Goal: Task Accomplishment & Management: Manage account settings

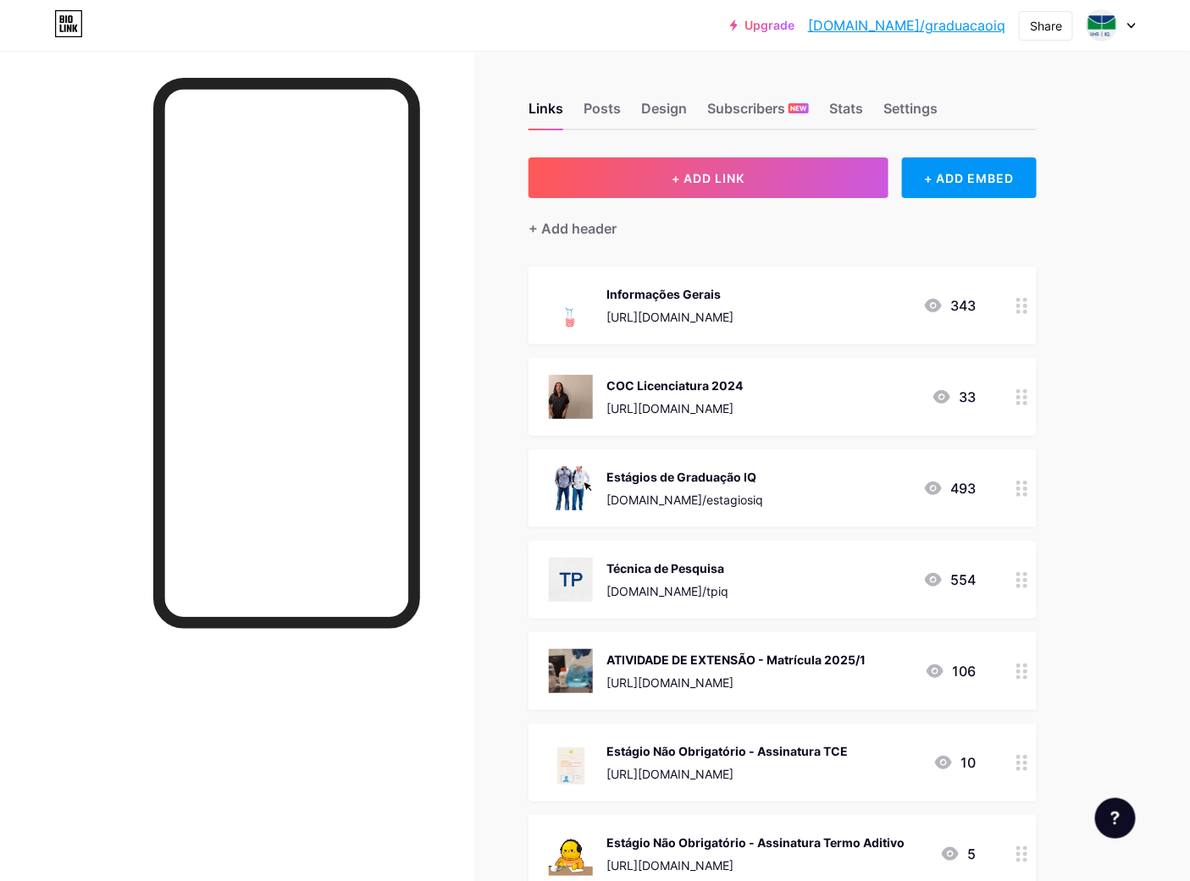
click at [810, 653] on div "ATIVIDADE DE EXTENSÃO - Matrícula 2025/1" at bounding box center [735, 660] width 259 height 18
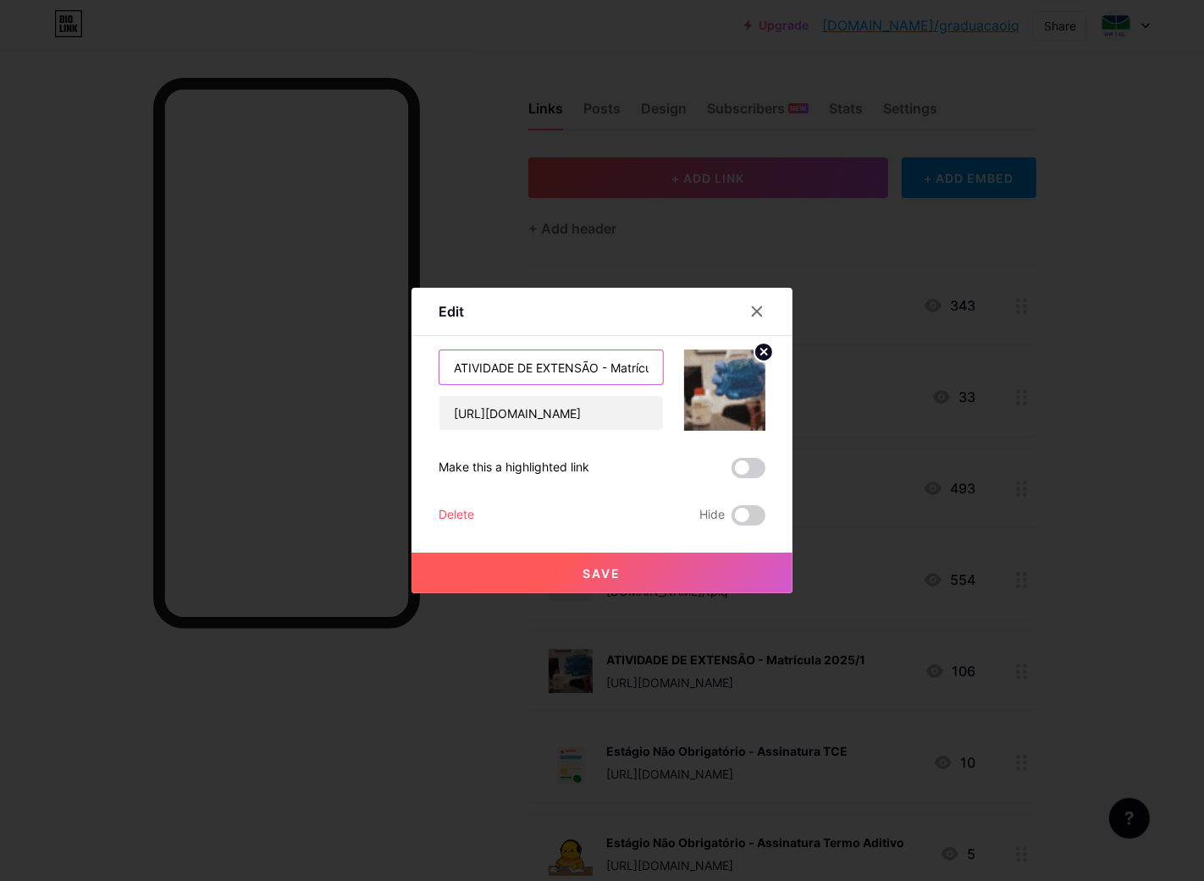
click at [563, 362] on input "ATIVIDADE DE EXTENSÃO - Matrícula 2025/1" at bounding box center [551, 368] width 224 height 34
type input "ATIVIDADE DE EXTENSÃO - Matrícula 2025/2"
click at [569, 578] on button "Save" at bounding box center [602, 573] width 381 height 41
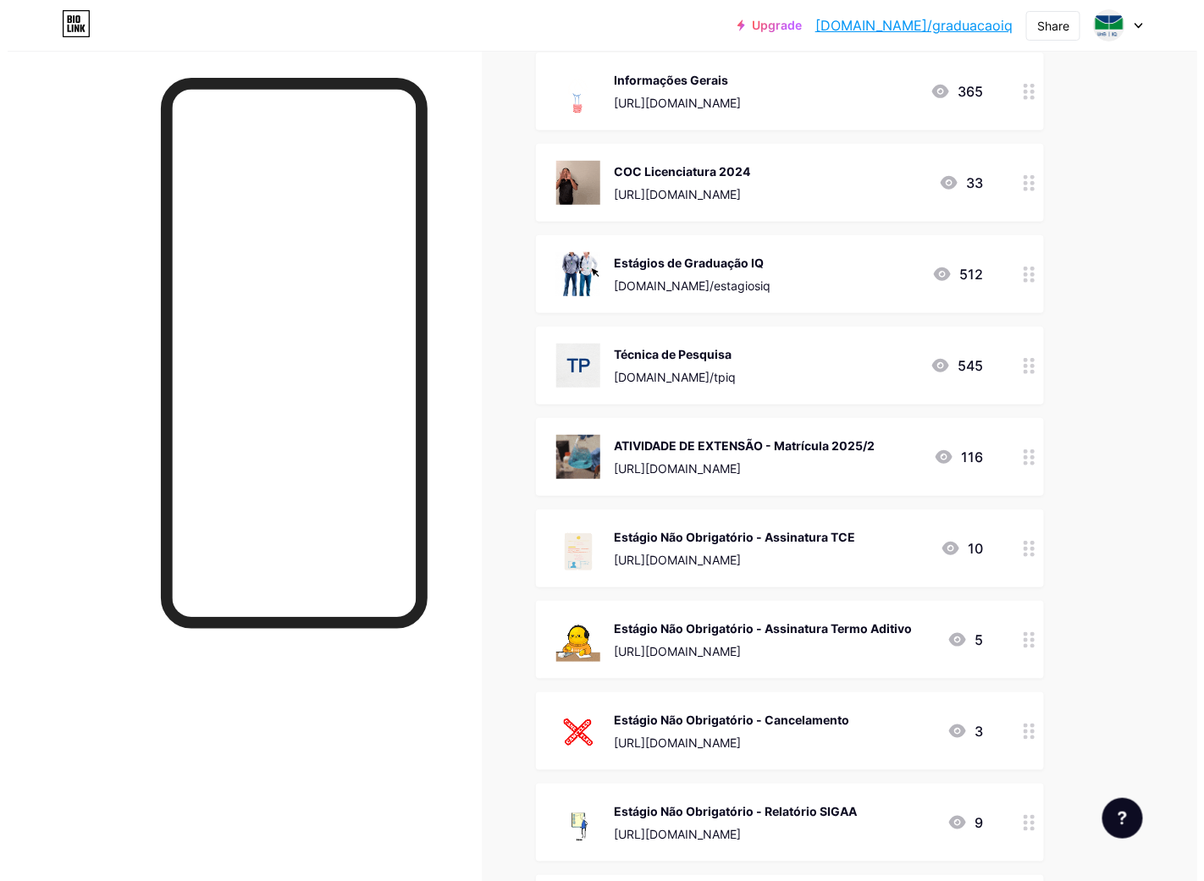
scroll to position [251, 0]
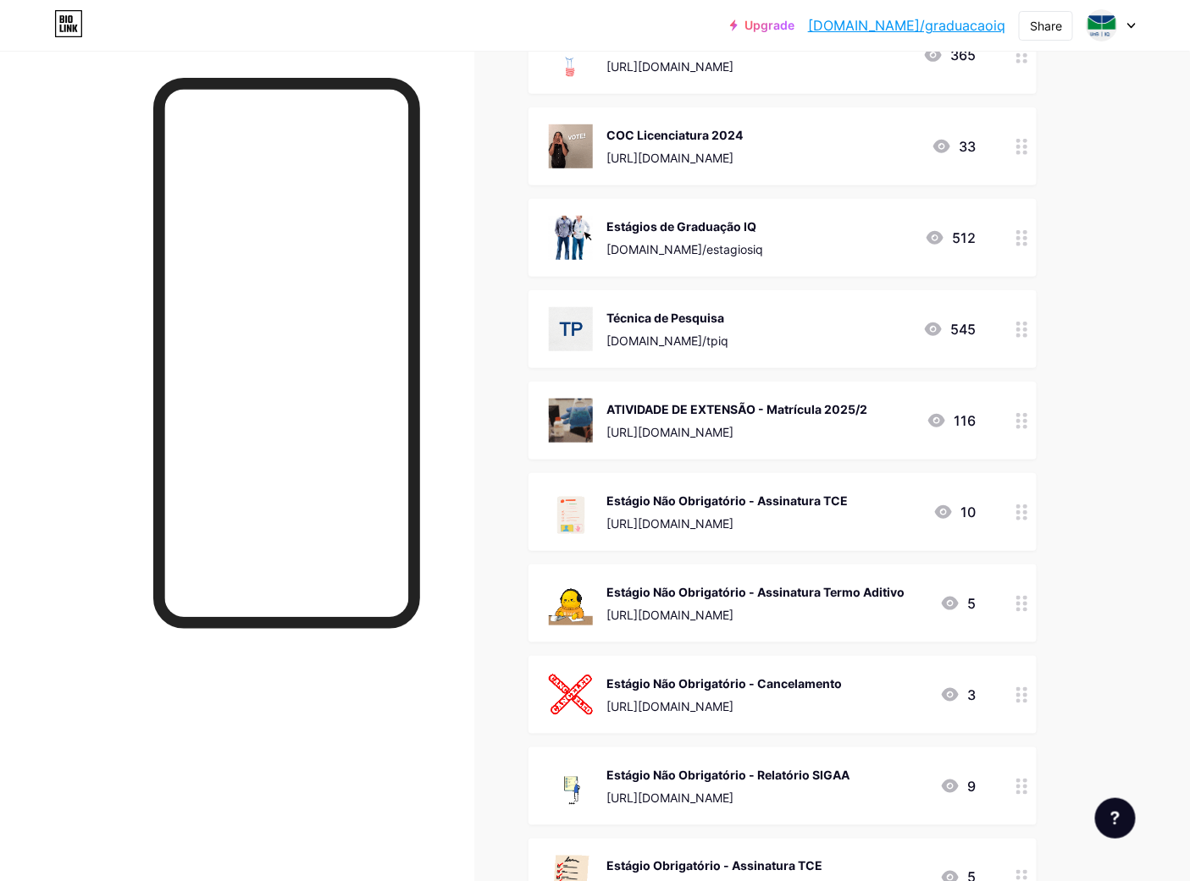
click at [780, 428] on div "[URL][DOMAIN_NAME]" at bounding box center [736, 432] width 261 height 18
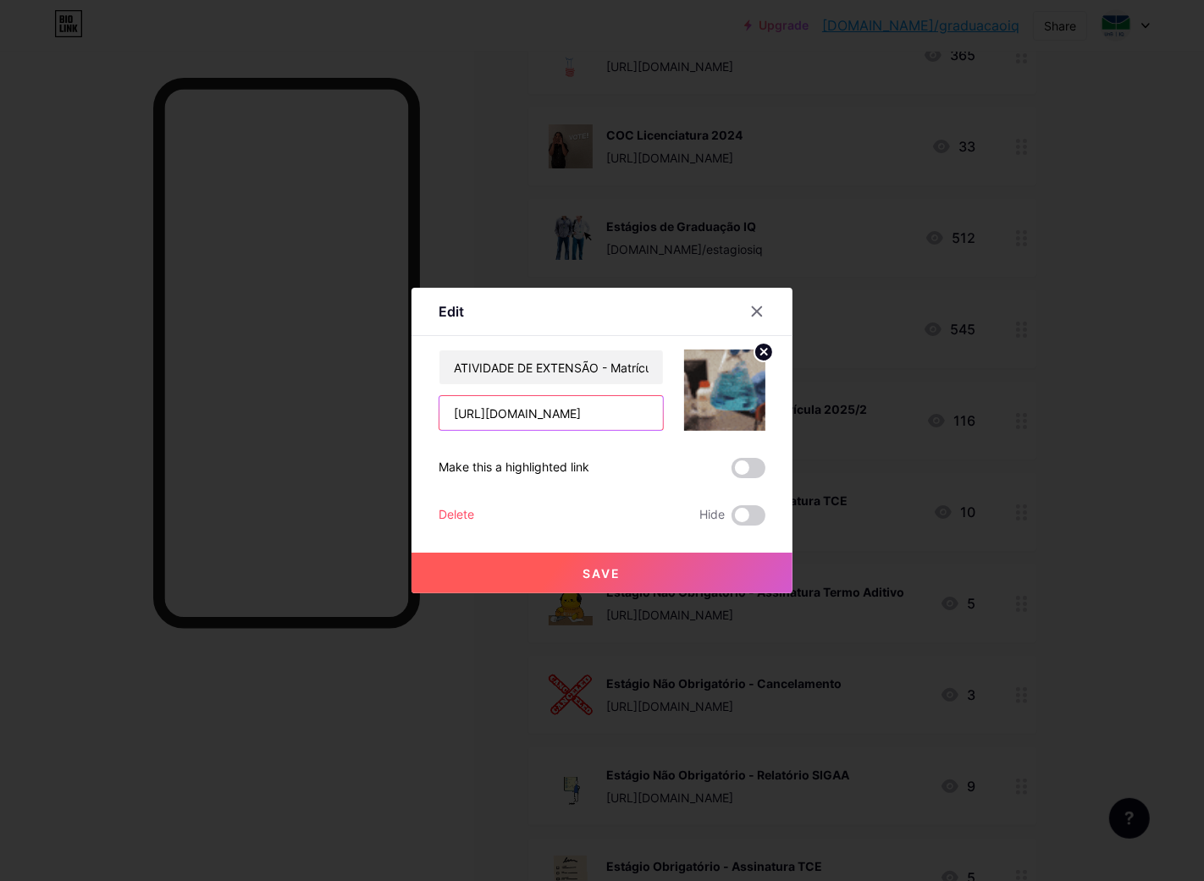
click at [566, 412] on input "[URL][DOMAIN_NAME]" at bounding box center [551, 413] width 224 height 34
paste input "It7ds40eC1ZDNk8nqPPM_H6_pKFbtHAU"
type input "[URL][DOMAIN_NAME]"
click at [595, 573] on span "Save" at bounding box center [602, 573] width 38 height 14
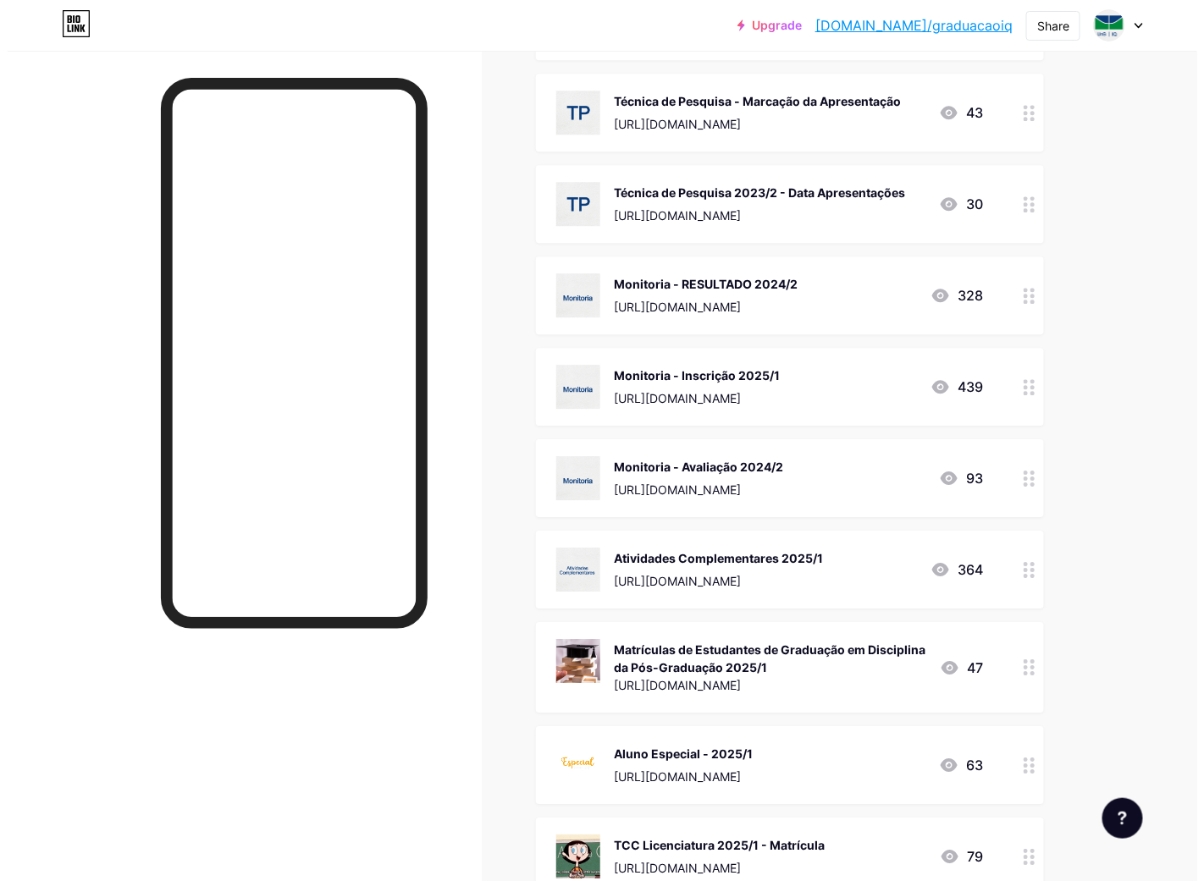
scroll to position [1505, 0]
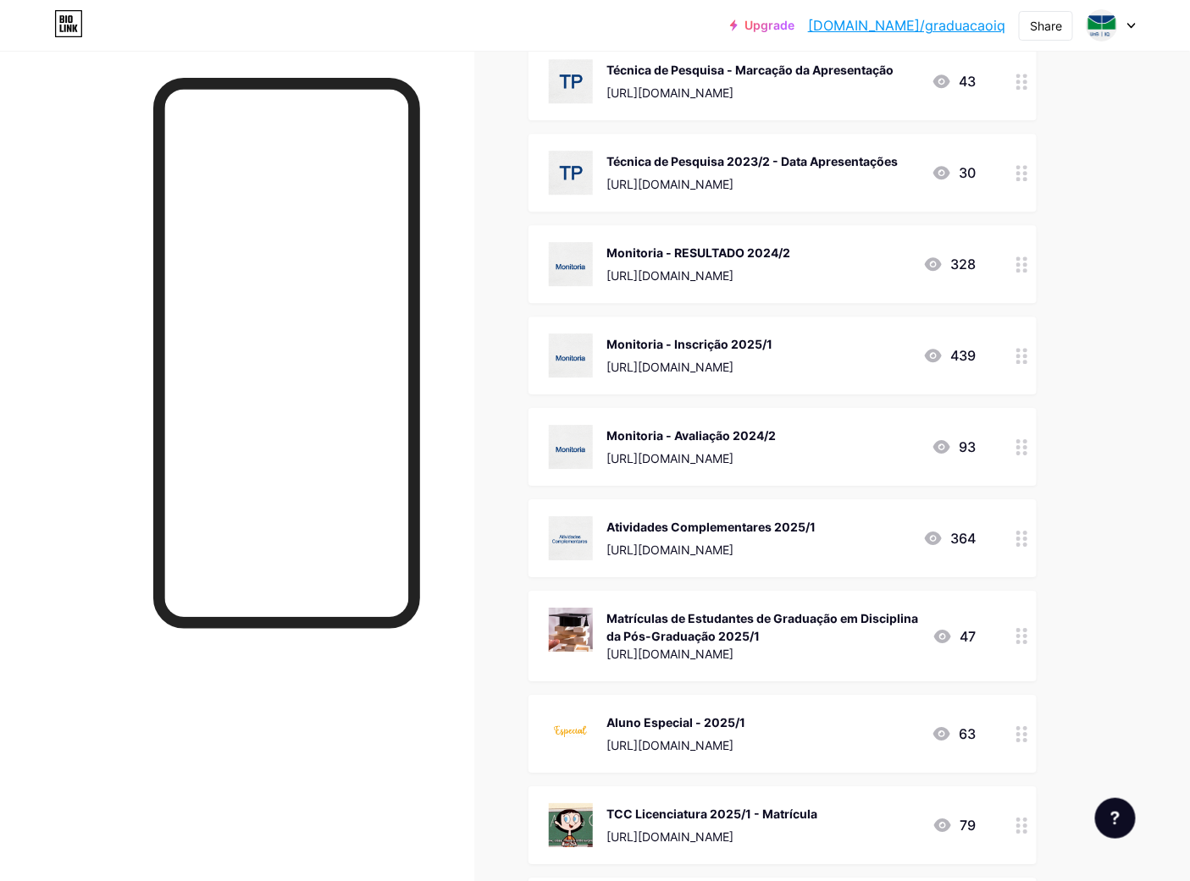
click at [790, 525] on div "Atividades Complementares 2025/1" at bounding box center [710, 527] width 209 height 18
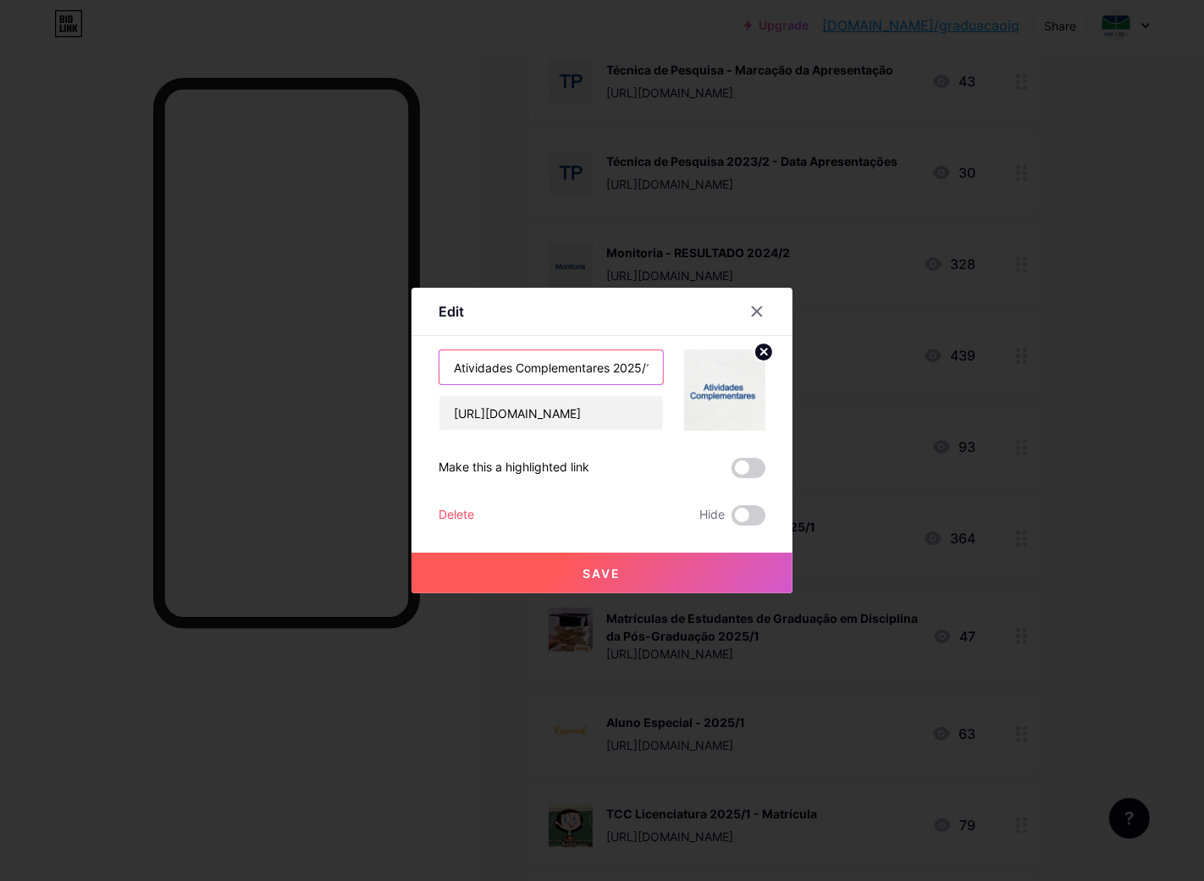
click at [594, 365] on input "Atividades Complementares 2025/1" at bounding box center [551, 368] width 224 height 34
type input "Atividades Complementares 2025/2"
paste input "U0TZGig0Ha4fprrbCdssyhYLtPNjfsp7"
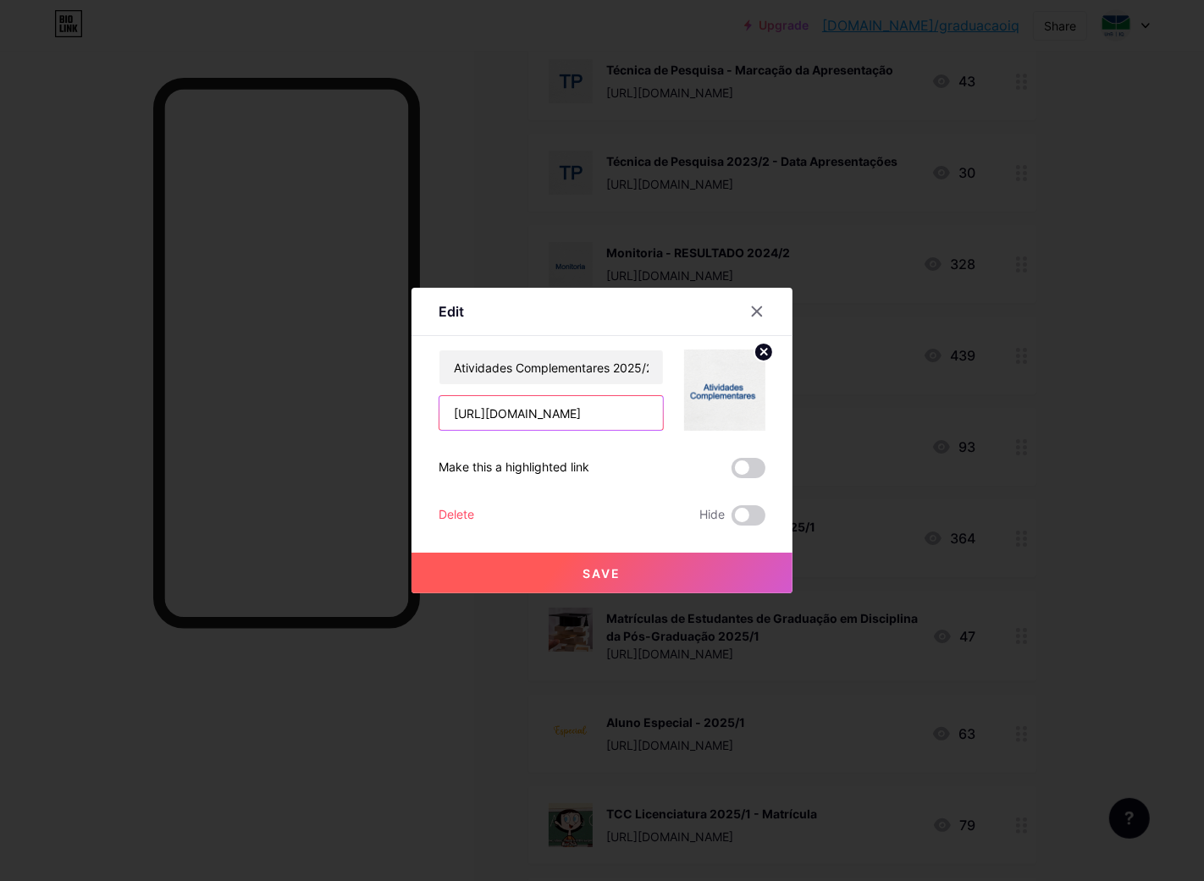
scroll to position [0, 301]
type input "[URL][DOMAIN_NAME]"
click at [648, 572] on button "Save" at bounding box center [602, 573] width 381 height 41
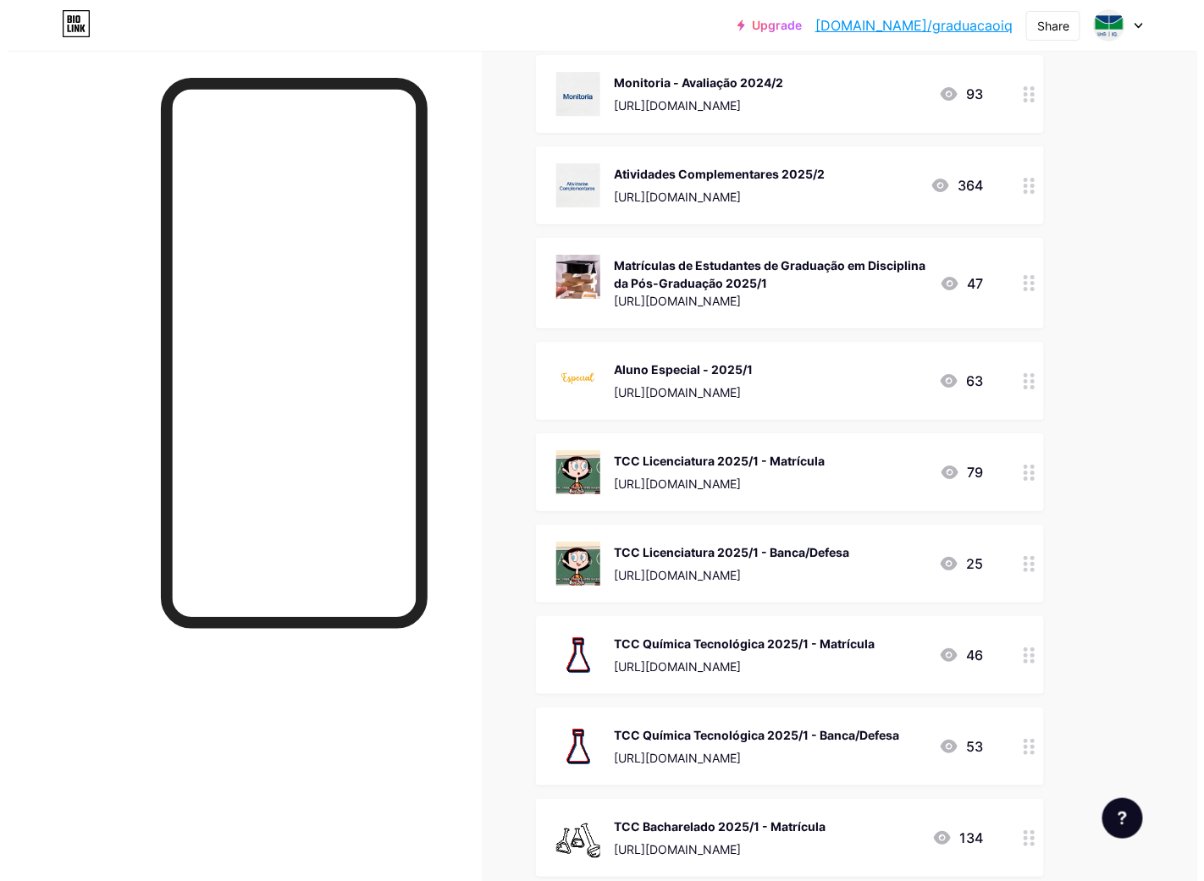
scroll to position [1821, 0]
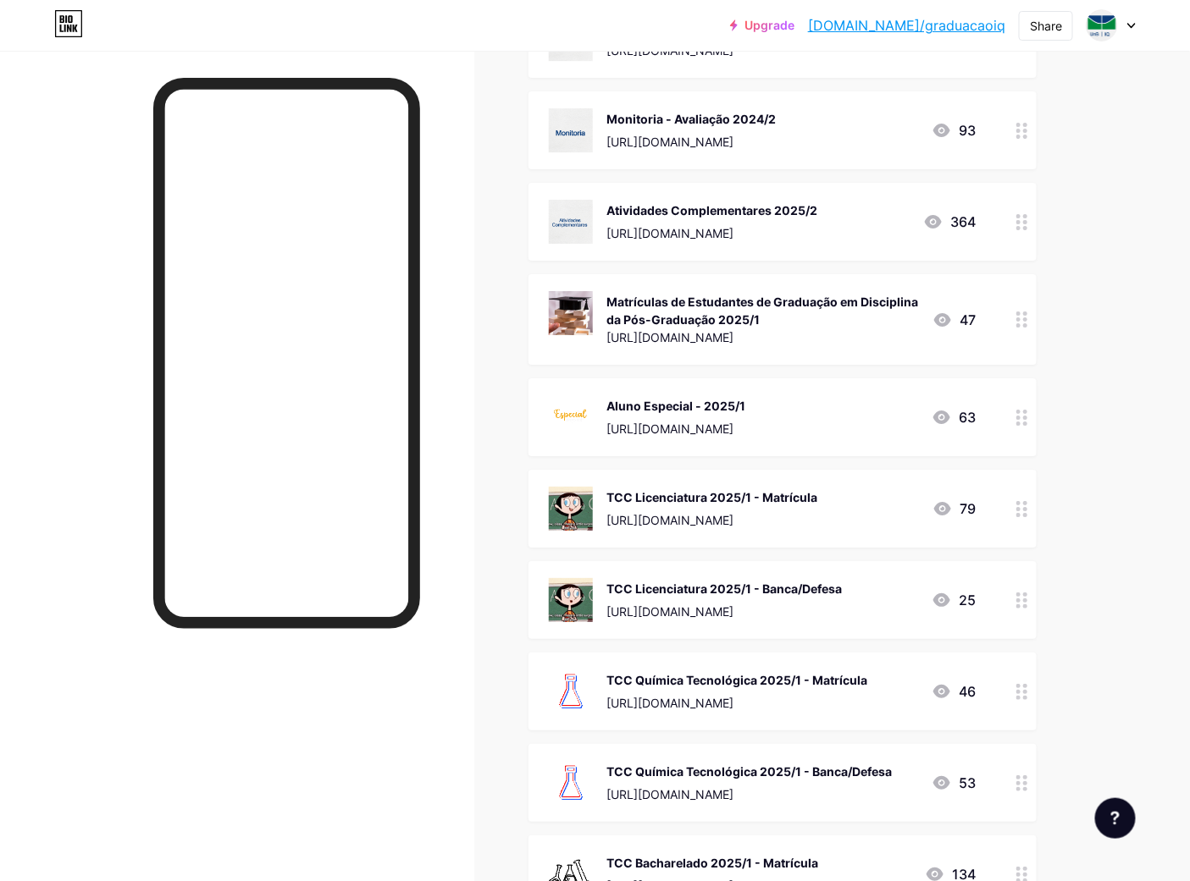
click at [740, 302] on div "Matrículas de Estudantes de Graduação em Disciplina da Pós-Graduação 2025/1" at bounding box center [762, 311] width 312 height 36
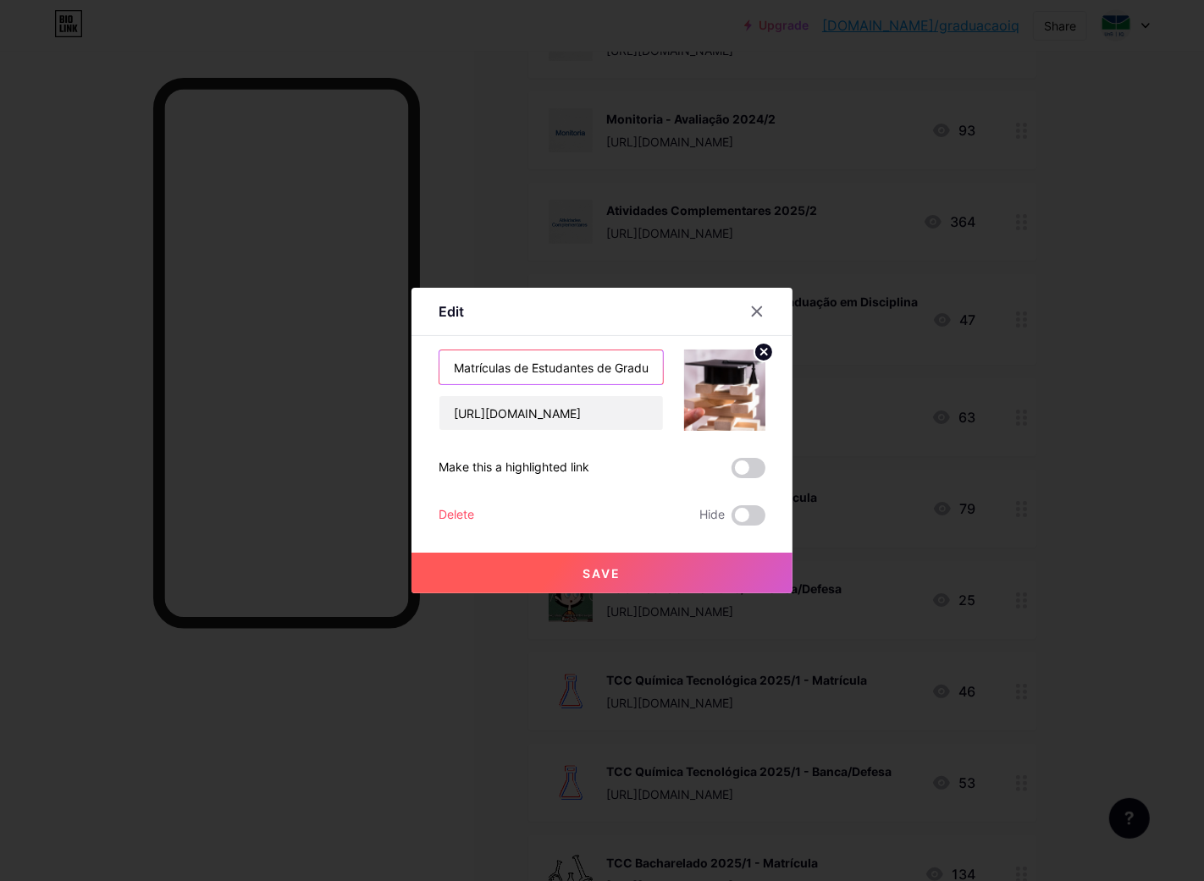
click at [605, 367] on input "Matrículas de Estudantes de Graduação em Disciplina da Pós-Graduação 2025/1" at bounding box center [551, 368] width 224 height 34
type input "Matrículas de Estudantes de Graduação em Disciplina da Pós-Graduação 2025/2"
paste input "IlYdI6FXygJO_v57wJZEYAeJa0oOWc6"
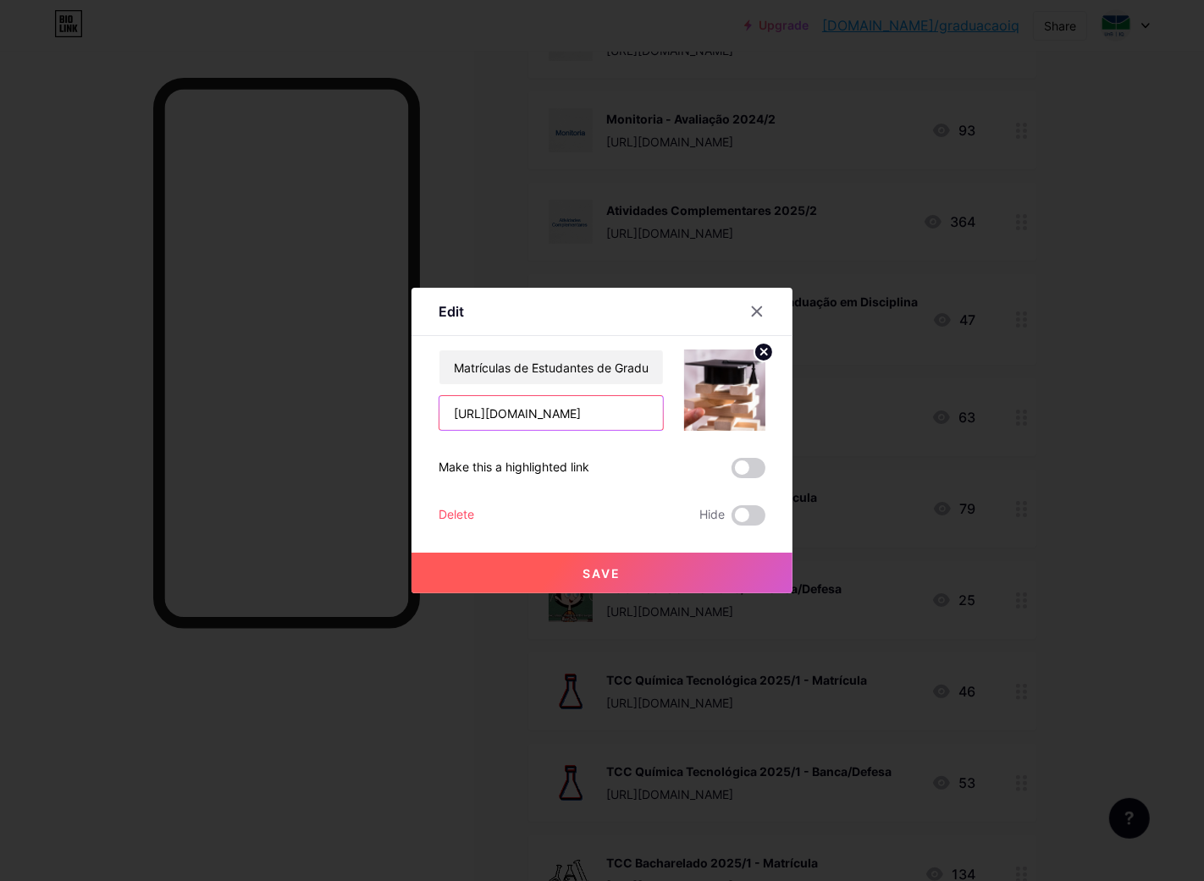
scroll to position [0, 311]
type input "[URL][DOMAIN_NAME]"
click at [583, 576] on span "Save" at bounding box center [602, 573] width 38 height 14
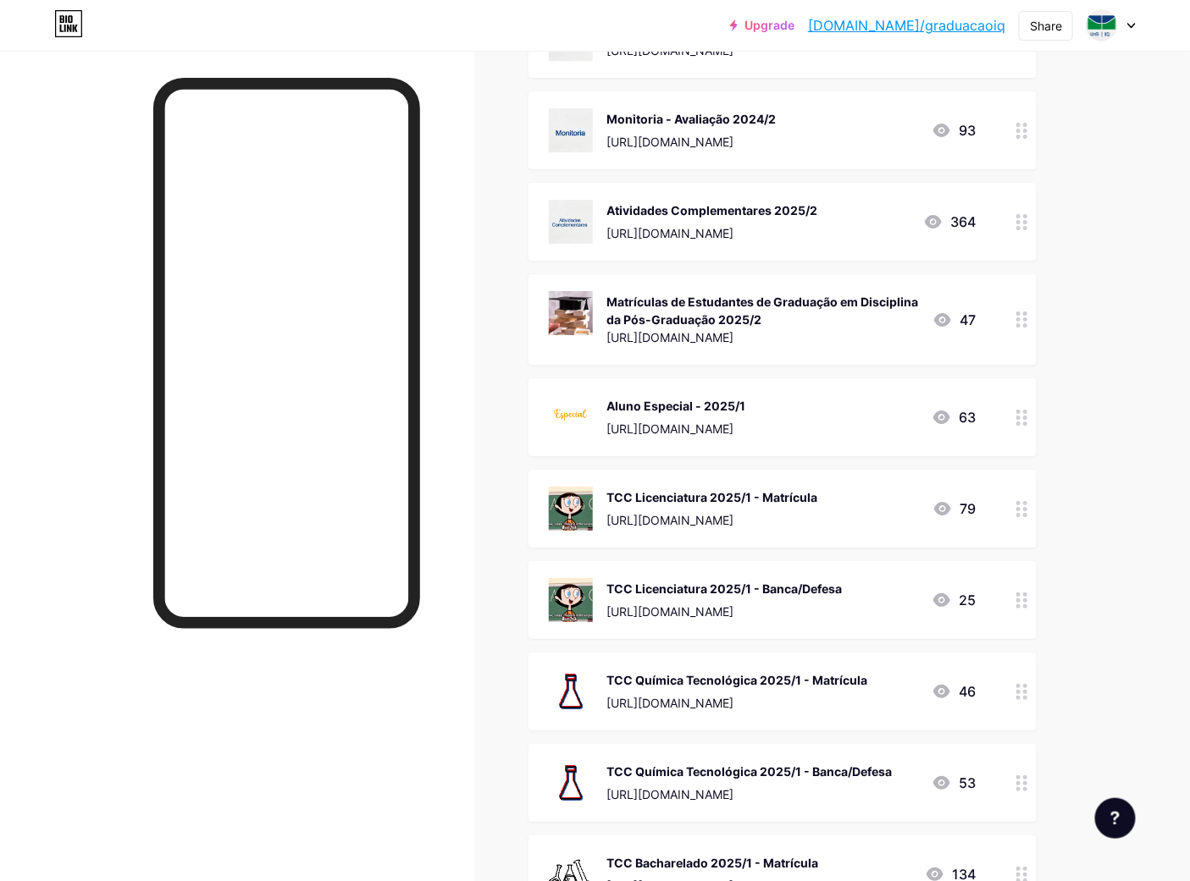
click at [745, 400] on div "Aluno Especial - 2025/1" at bounding box center [675, 406] width 139 height 18
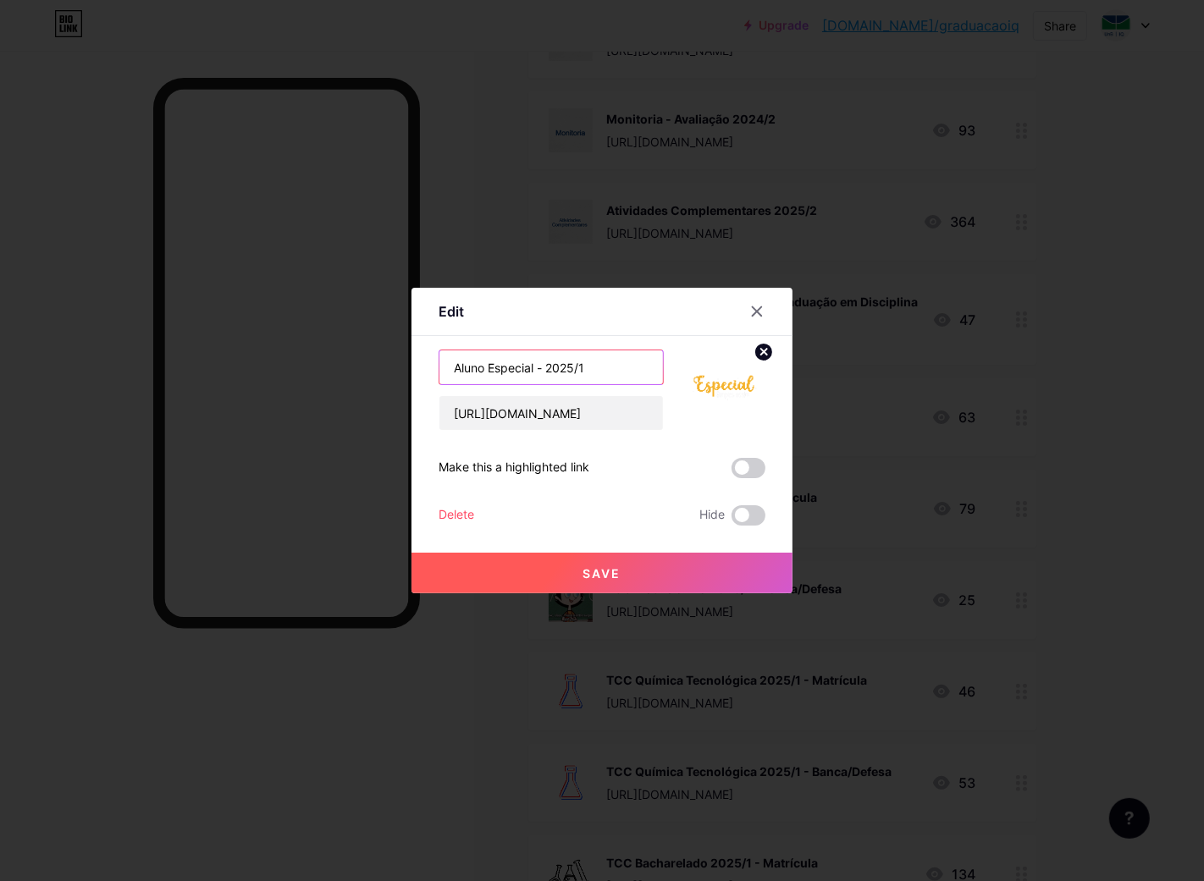
click at [616, 375] on input "Aluno Especial - 2025/1" at bounding box center [551, 368] width 224 height 34
type input "Aluno Especial - 2025/2"
paste input "jK7_7WHiaXImv4F4G35XZMqGHFolLfMK"
type input "[URL][DOMAIN_NAME]"
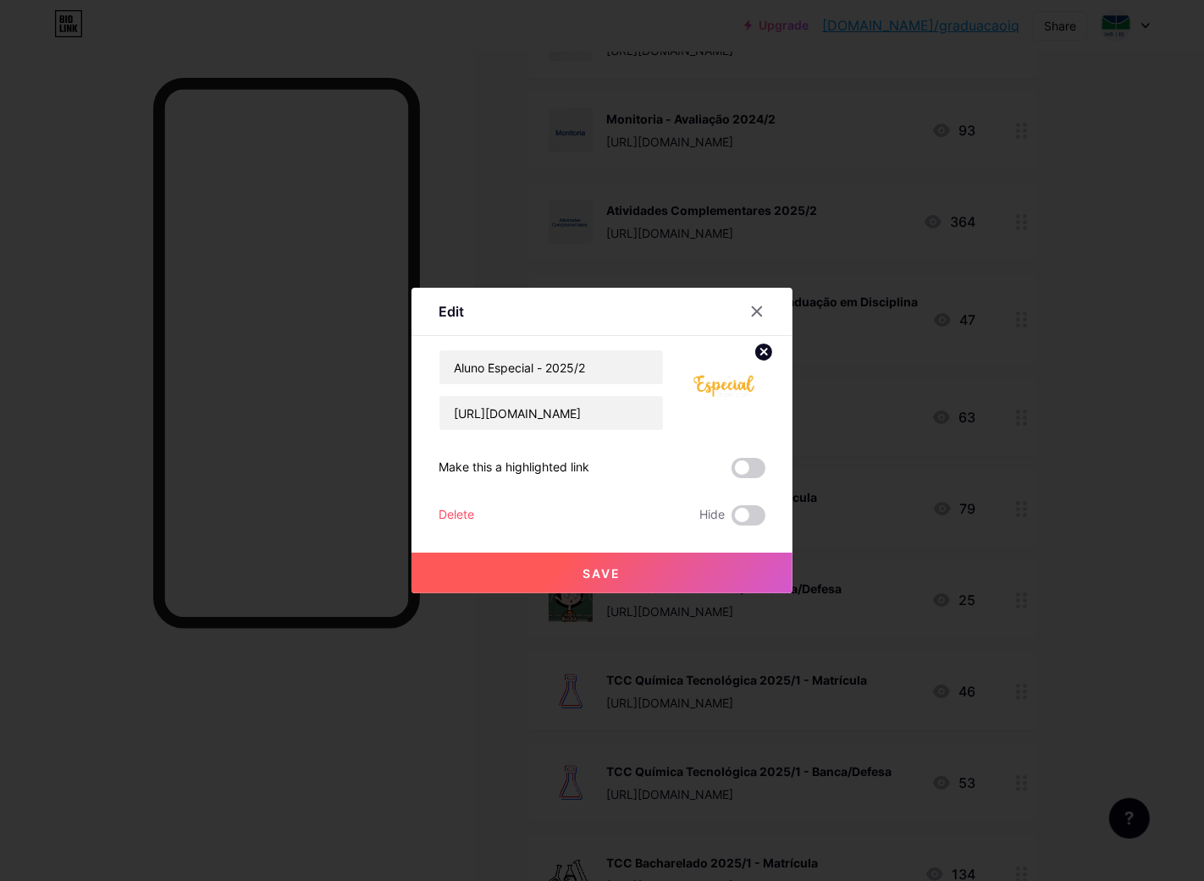
click at [611, 572] on span "Save" at bounding box center [602, 573] width 38 height 14
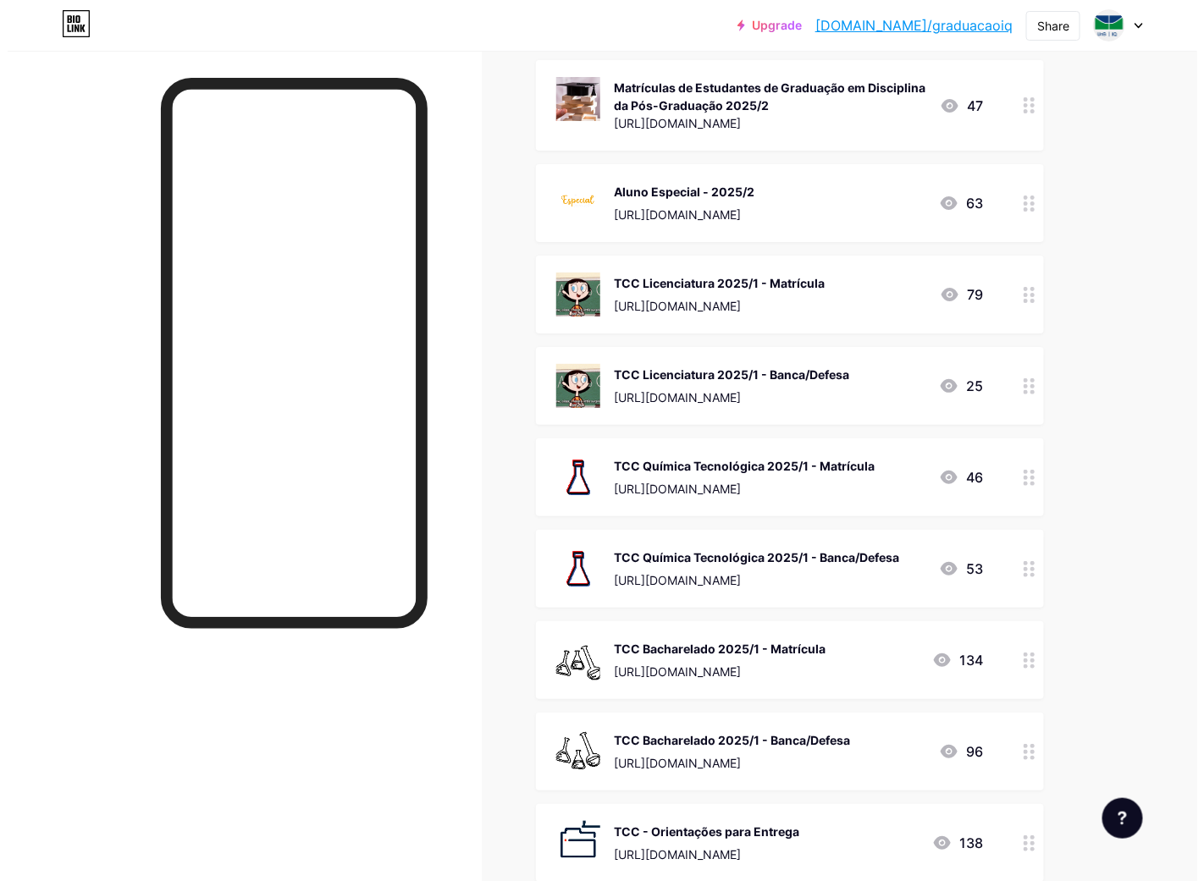
scroll to position [2071, 0]
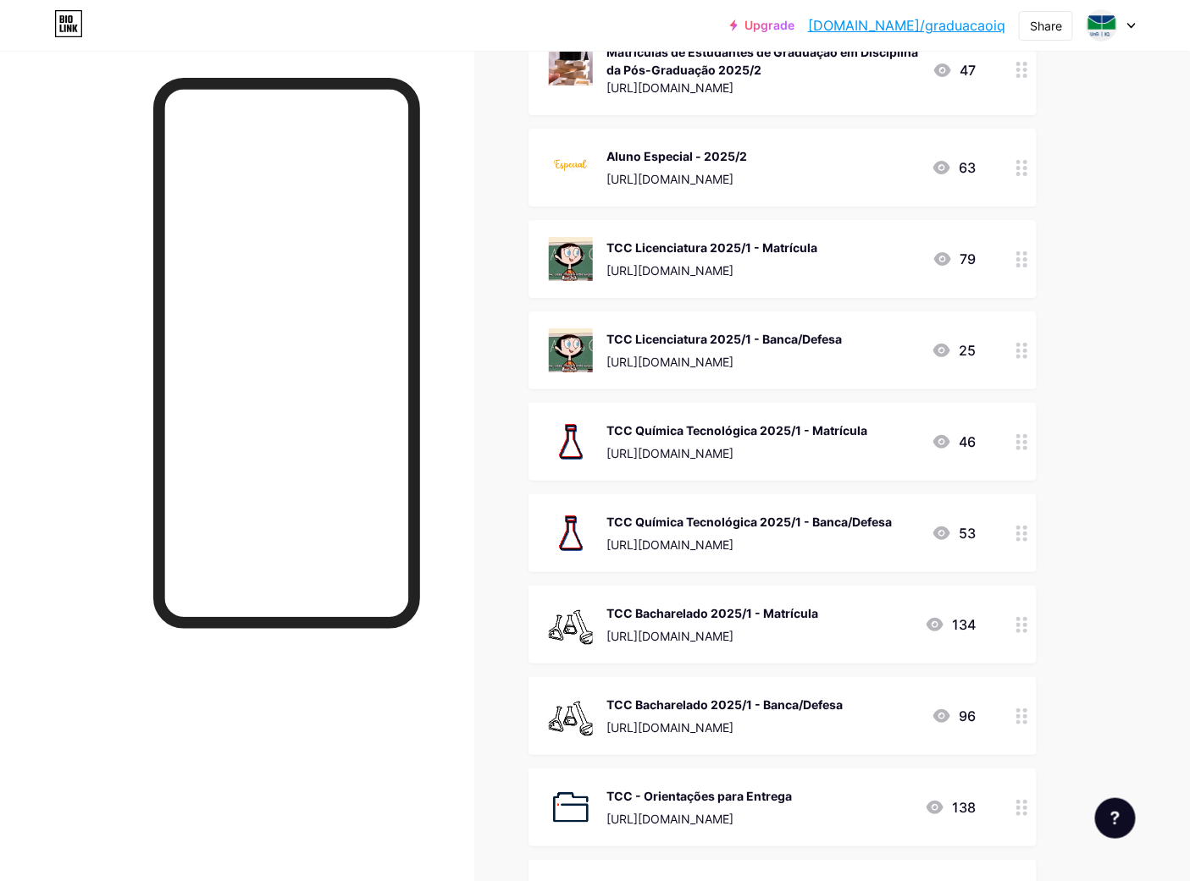
click at [754, 422] on div "TCC Química Tecnológica 2025/1 - Matrícula" at bounding box center [736, 431] width 261 height 18
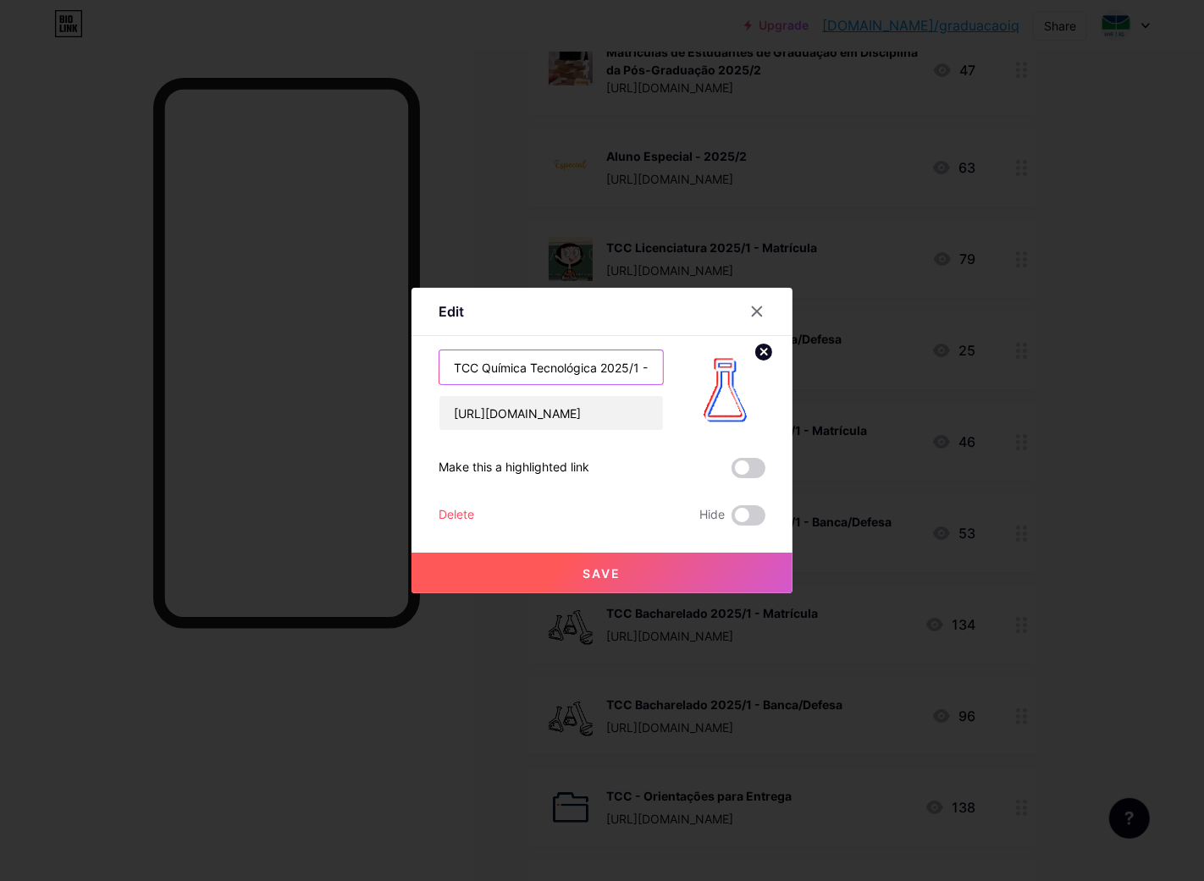
click at [618, 364] on input "TCC Química Tecnológica 2025/1 - Matrícula" at bounding box center [551, 368] width 224 height 34
type input "TCC Química Tecnológica 2025/2 - Matrícula"
click at [495, 420] on input "[URL][DOMAIN_NAME]" at bounding box center [551, 413] width 224 height 34
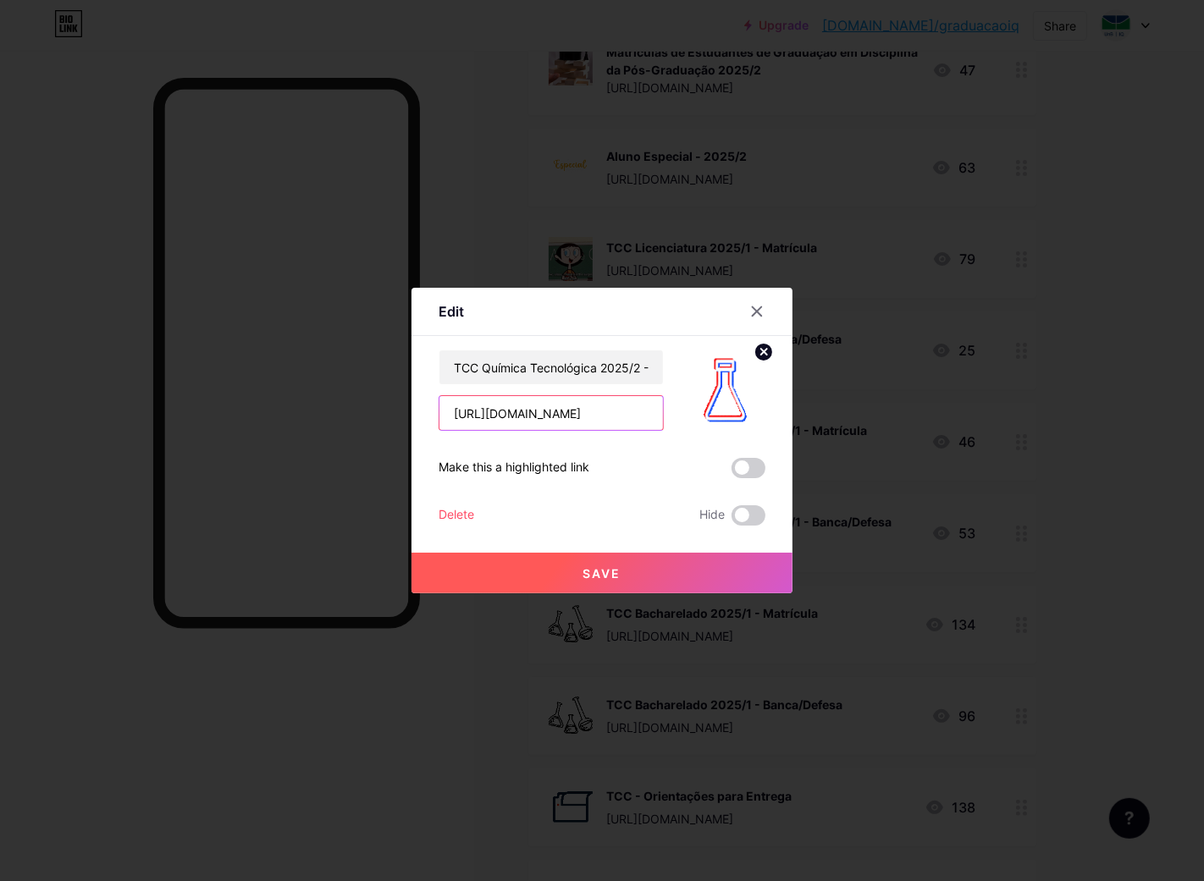
paste input "Tmnqm1Szt_6KWNPW8B-pYGlqvZsbMsd8"
type input "[URL][DOMAIN_NAME]"
click at [622, 566] on button "Save" at bounding box center [602, 573] width 381 height 41
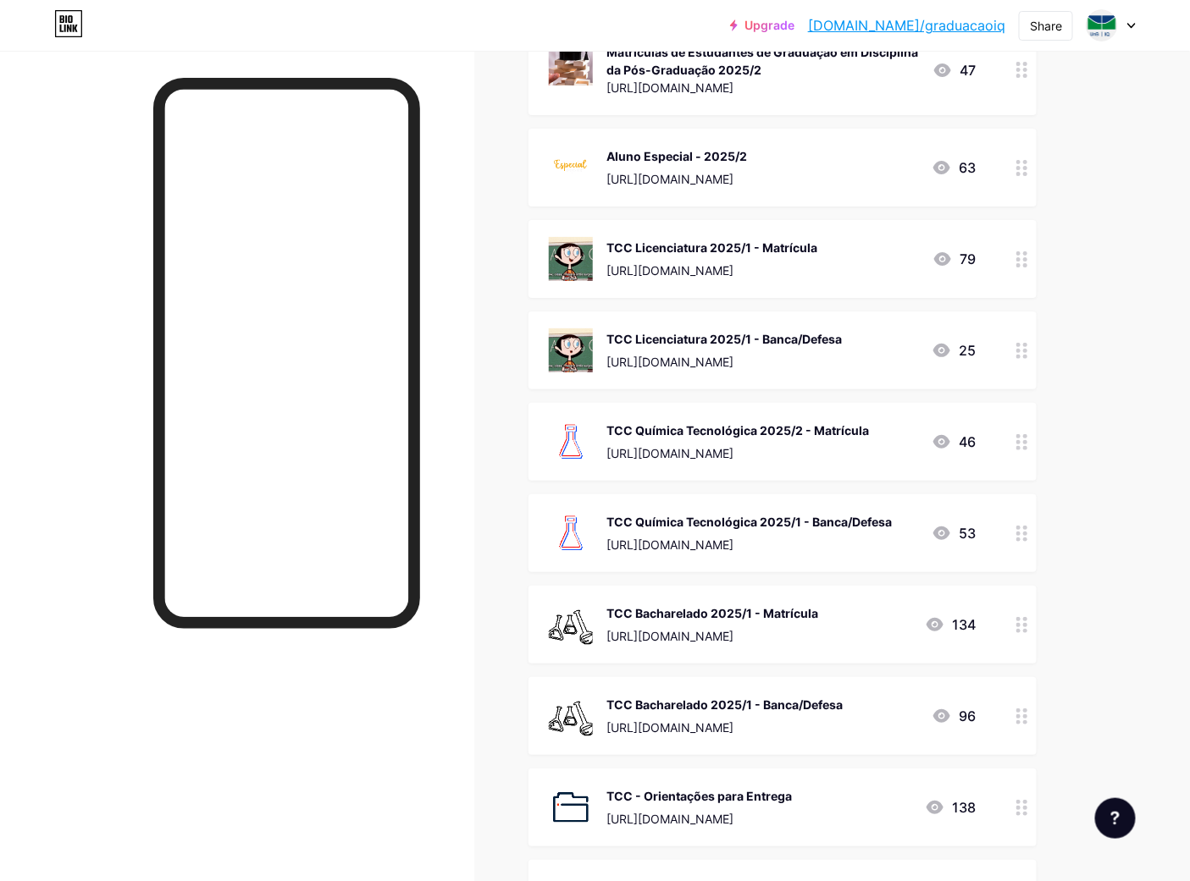
click at [683, 607] on div "TCC Bacharelado 2025/1 - Matrícula" at bounding box center [712, 614] width 212 height 18
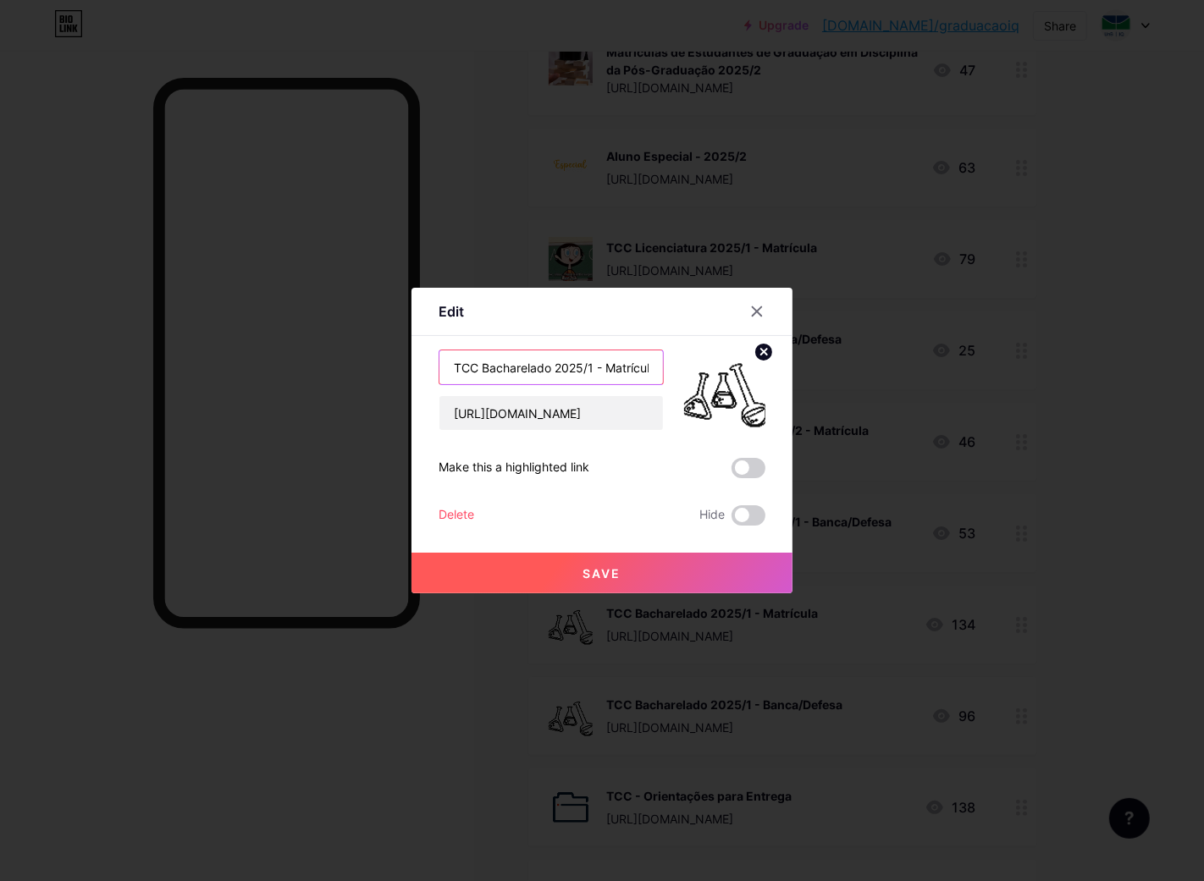
click at [582, 361] on input "TCC Bacharelado 2025/1 - Matrícula" at bounding box center [551, 368] width 224 height 34
type input "TCC Bacharelado 2025/2 - Matrícula"
paste input "RzdDStxnL5Tu3RwgPC9UT8XlqlFaTEiA"
type input "[URL][DOMAIN_NAME]"
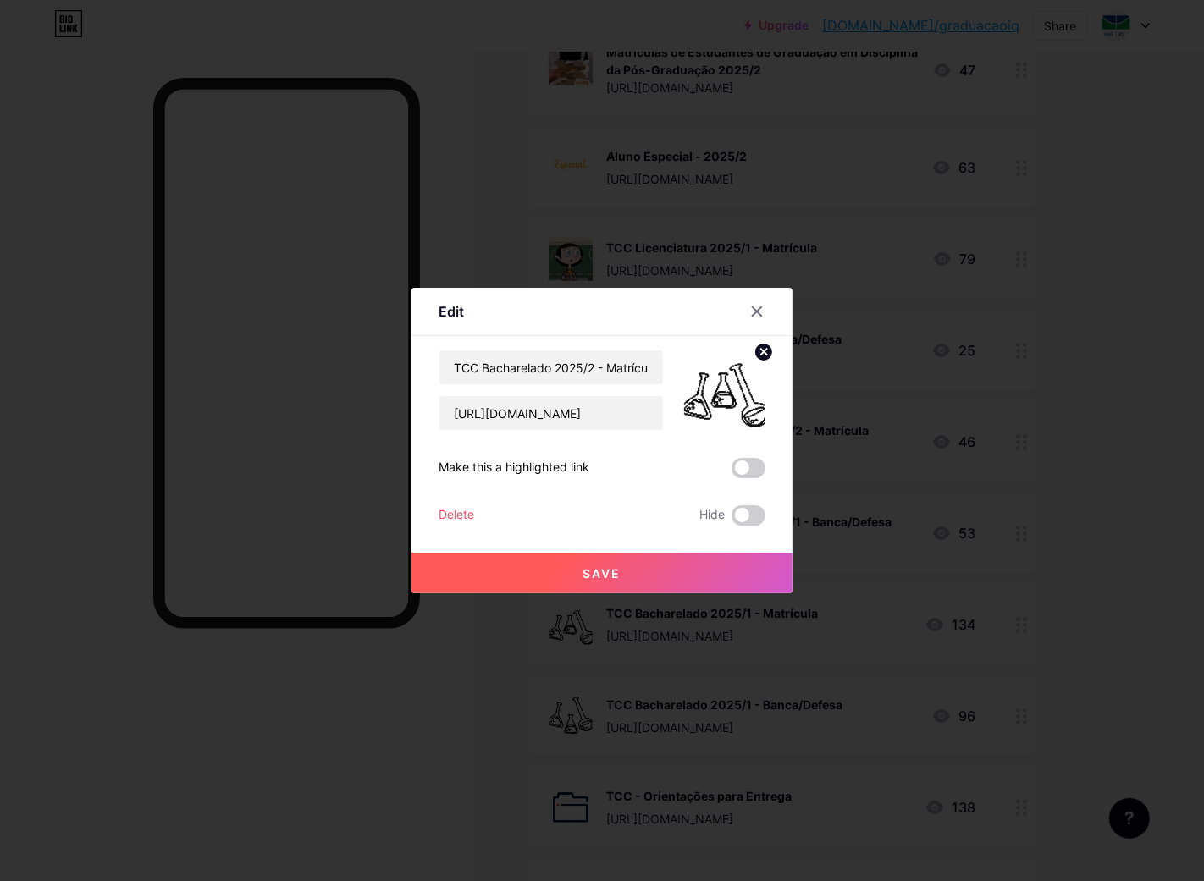
click at [604, 566] on span "Save" at bounding box center [602, 573] width 38 height 14
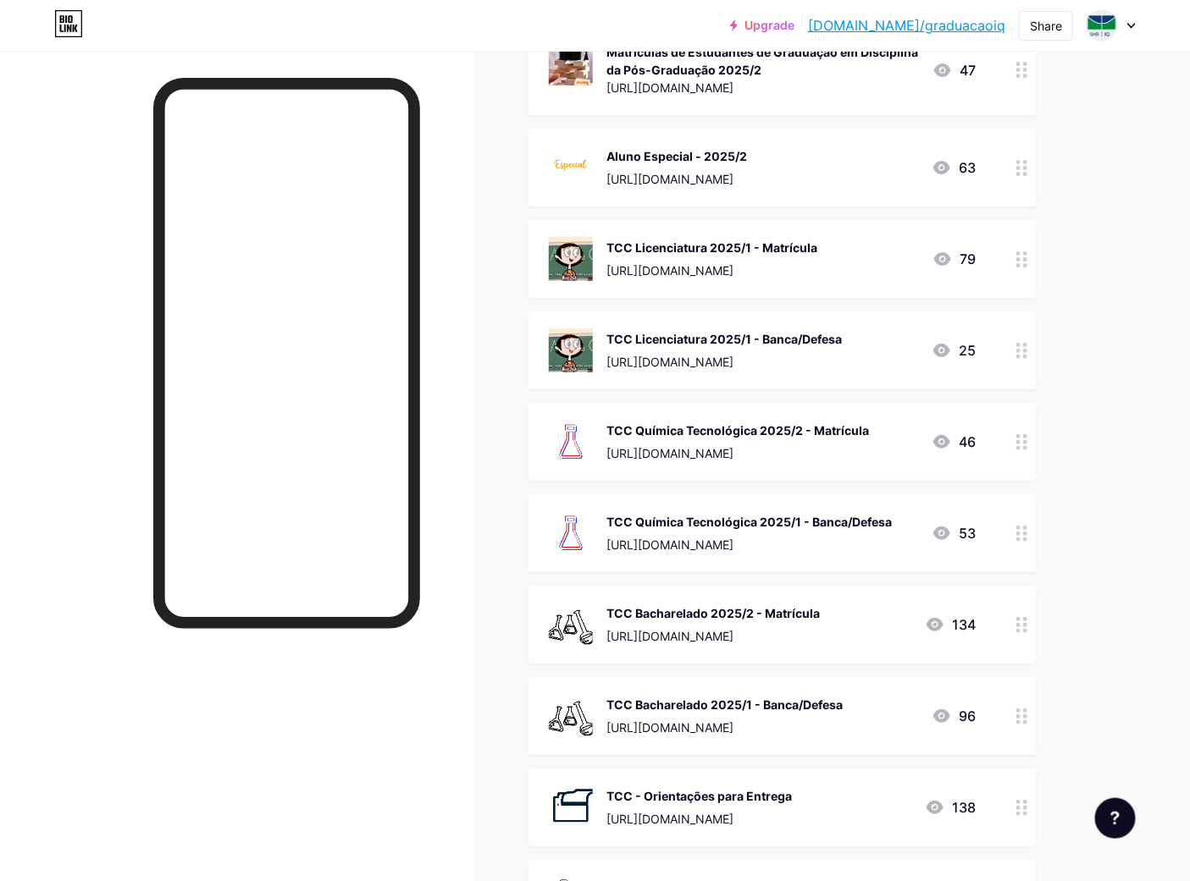
click at [750, 246] on div "TCC Licenciatura 2025/1 - Matrícula" at bounding box center [711, 248] width 211 height 18
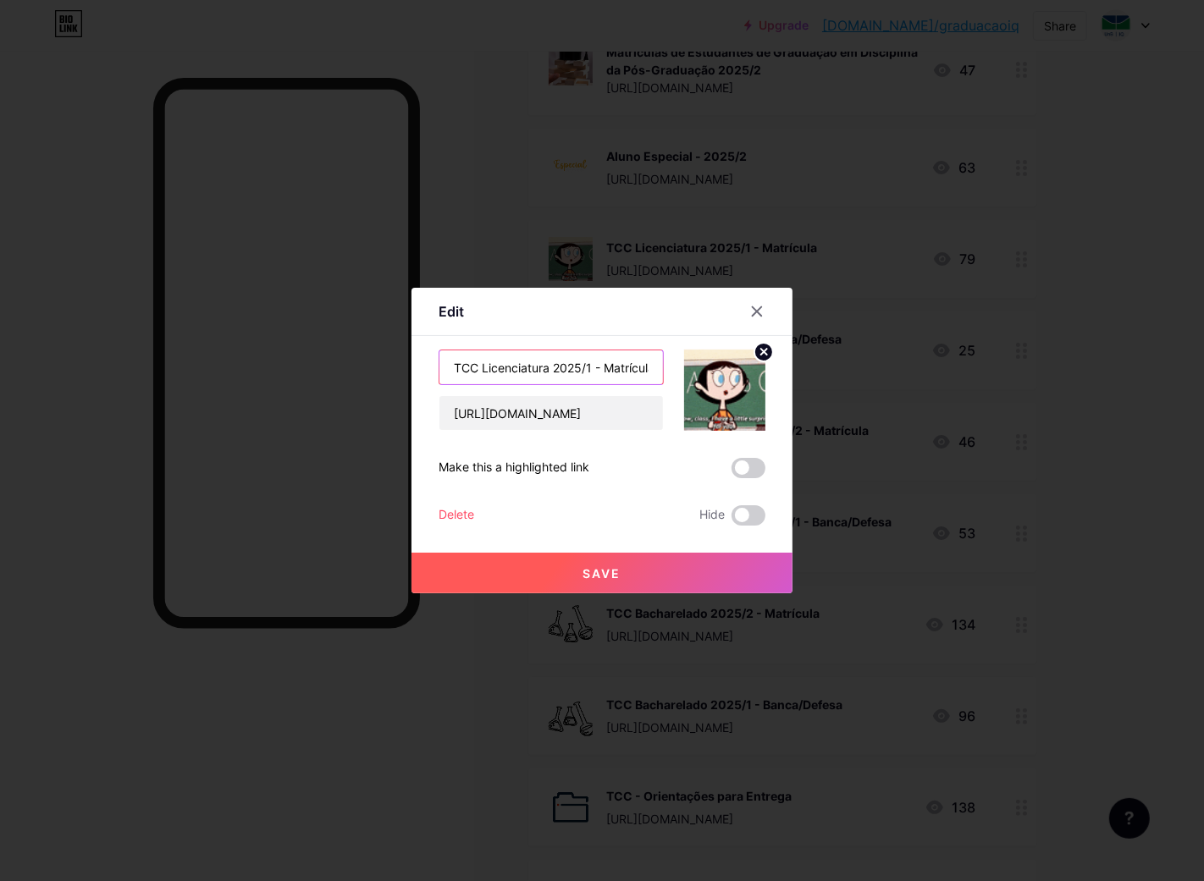
click at [546, 362] on input "TCC Licenciatura 2025/1 - Matrícula" at bounding box center [551, 368] width 224 height 34
type input "TCC Licenciatura 2025/2 - Matrícula"
paste input "DRVsYhhNzTliJlZzj-XT83dy6MTJ_z-f"
type input "[URL][DOMAIN_NAME]"
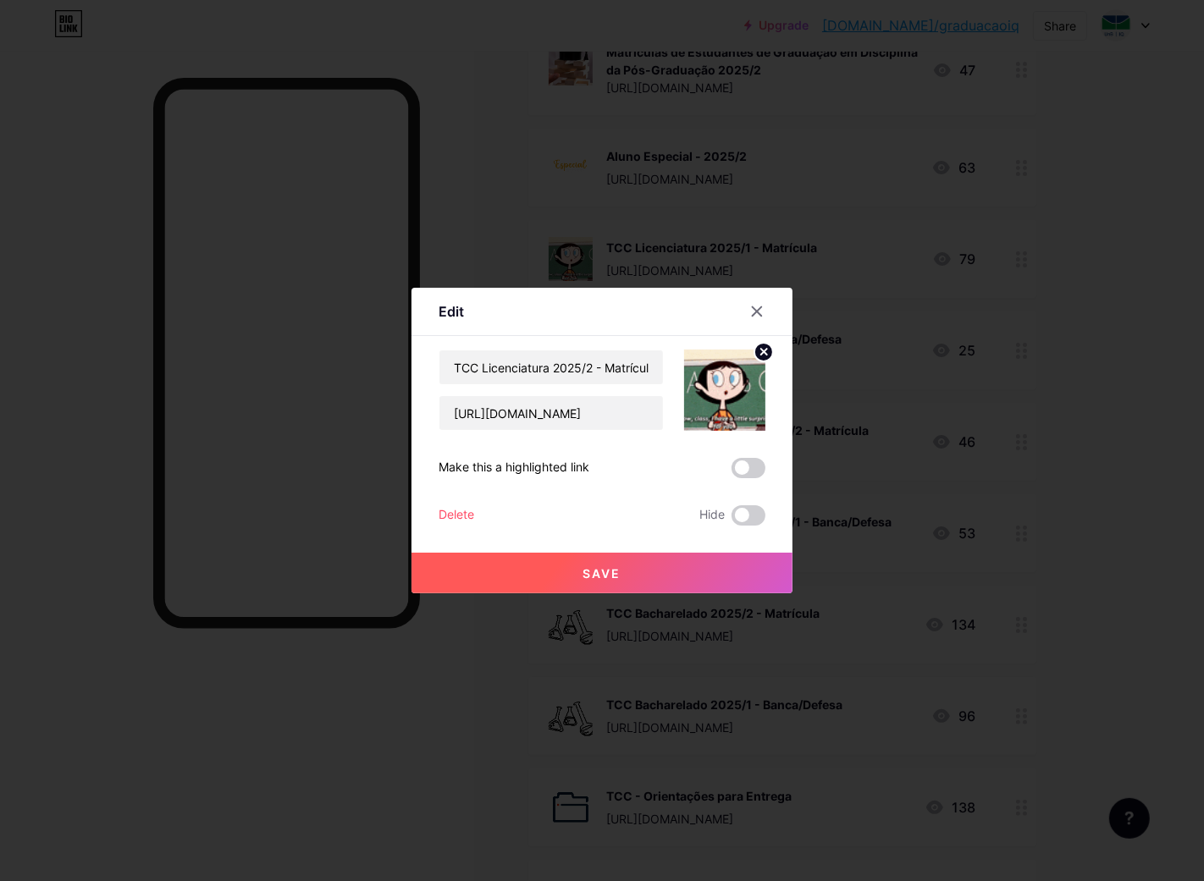
click at [612, 564] on button "Save" at bounding box center [602, 573] width 381 height 41
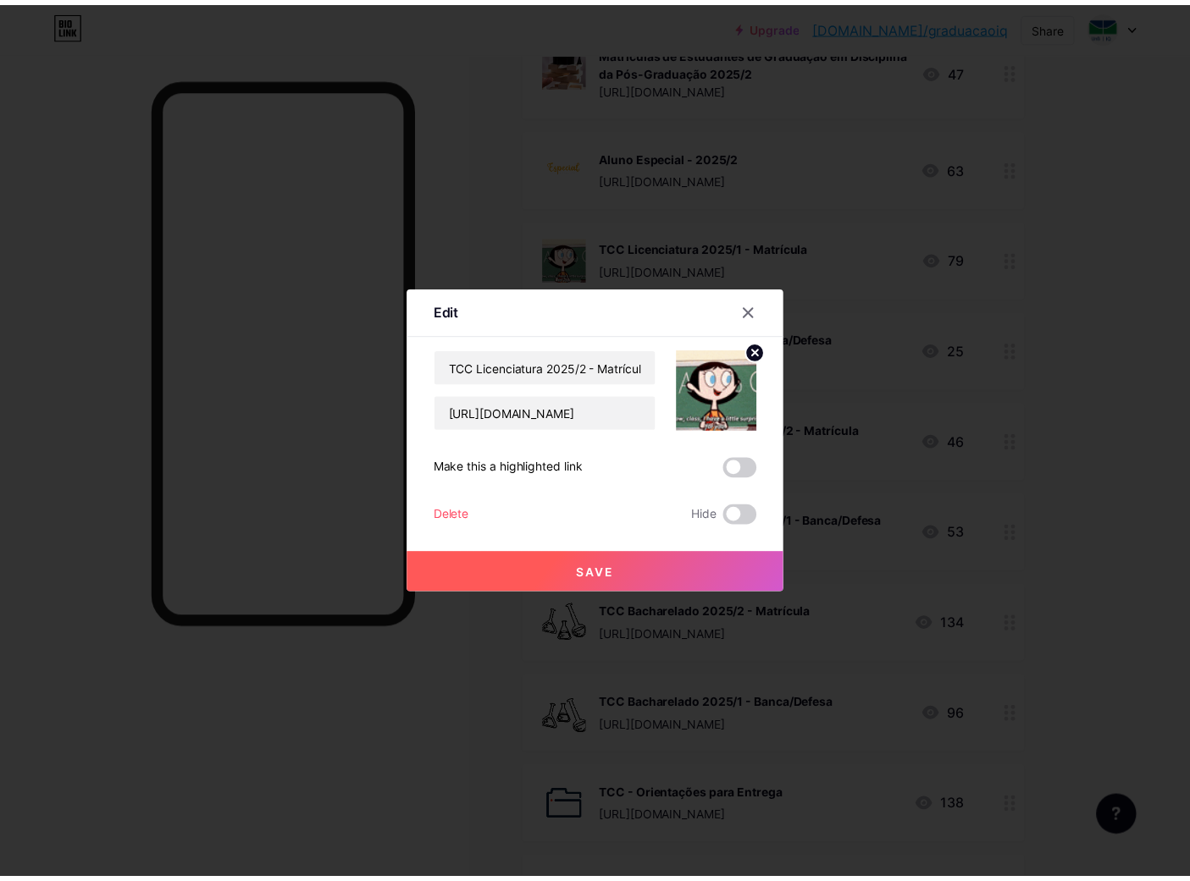
scroll to position [0, 0]
